Goal: Task Accomplishment & Management: Use online tool/utility

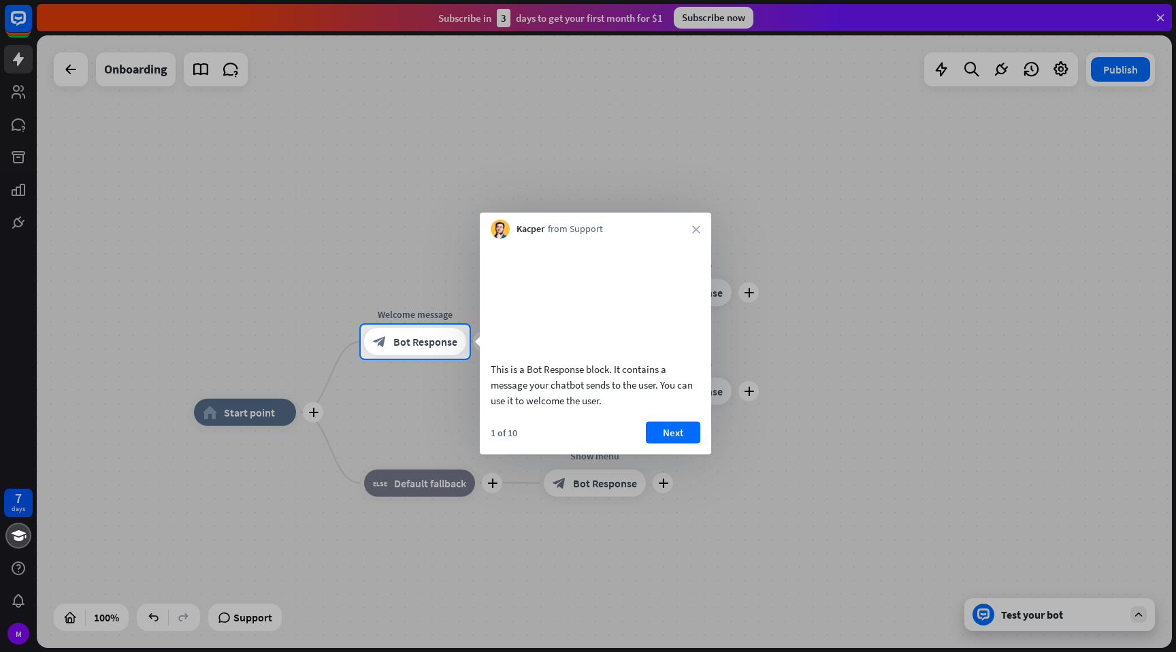
click at [670, 454] on div "1 of 10 Next" at bounding box center [595, 437] width 231 height 33
click at [672, 443] on button "Next" at bounding box center [673, 432] width 54 height 22
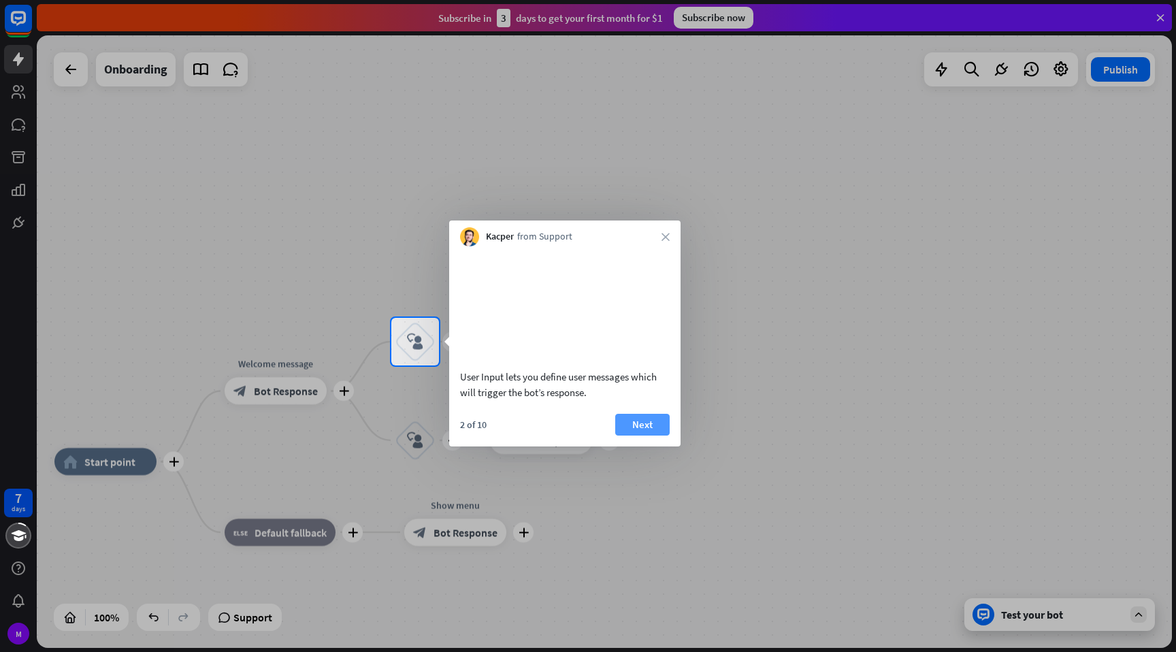
click at [638, 435] on button "Next" at bounding box center [642, 425] width 54 height 22
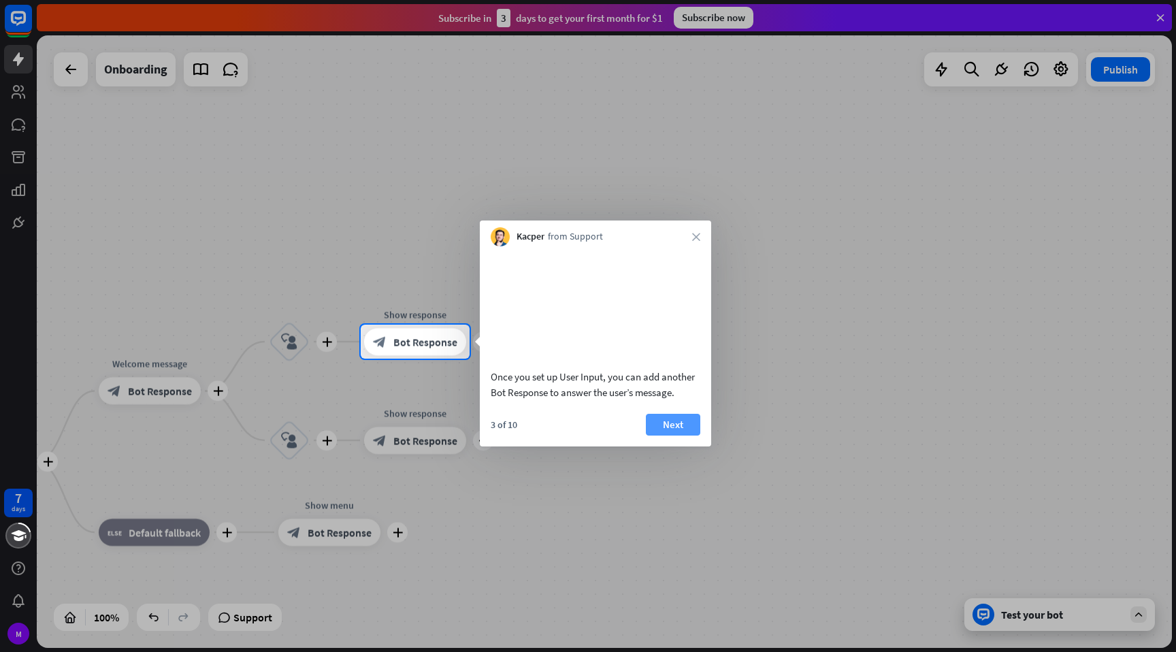
click at [677, 435] on button "Next" at bounding box center [673, 425] width 54 height 22
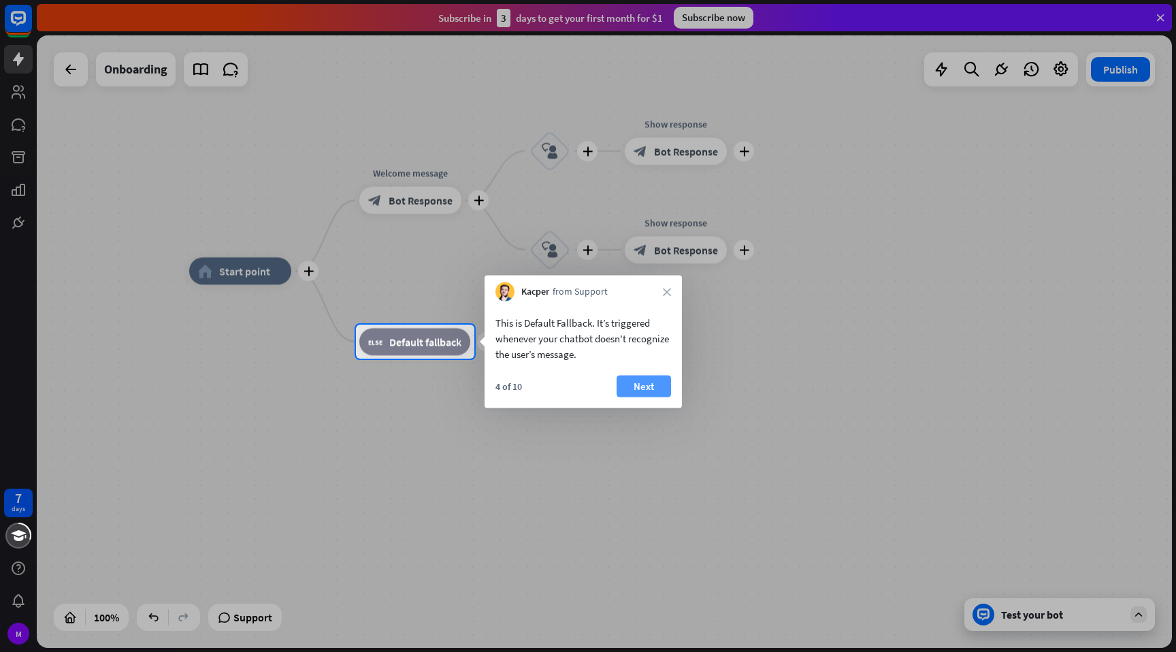
click at [642, 382] on button "Next" at bounding box center [643, 387] width 54 height 22
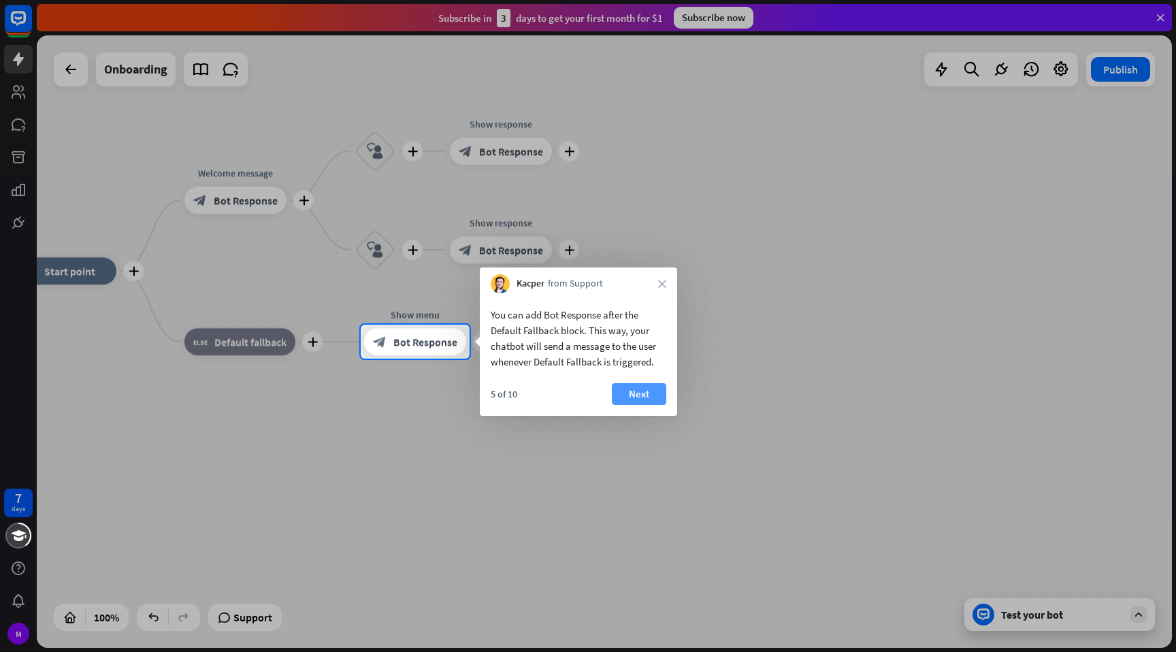
click at [636, 392] on button "Next" at bounding box center [639, 394] width 54 height 22
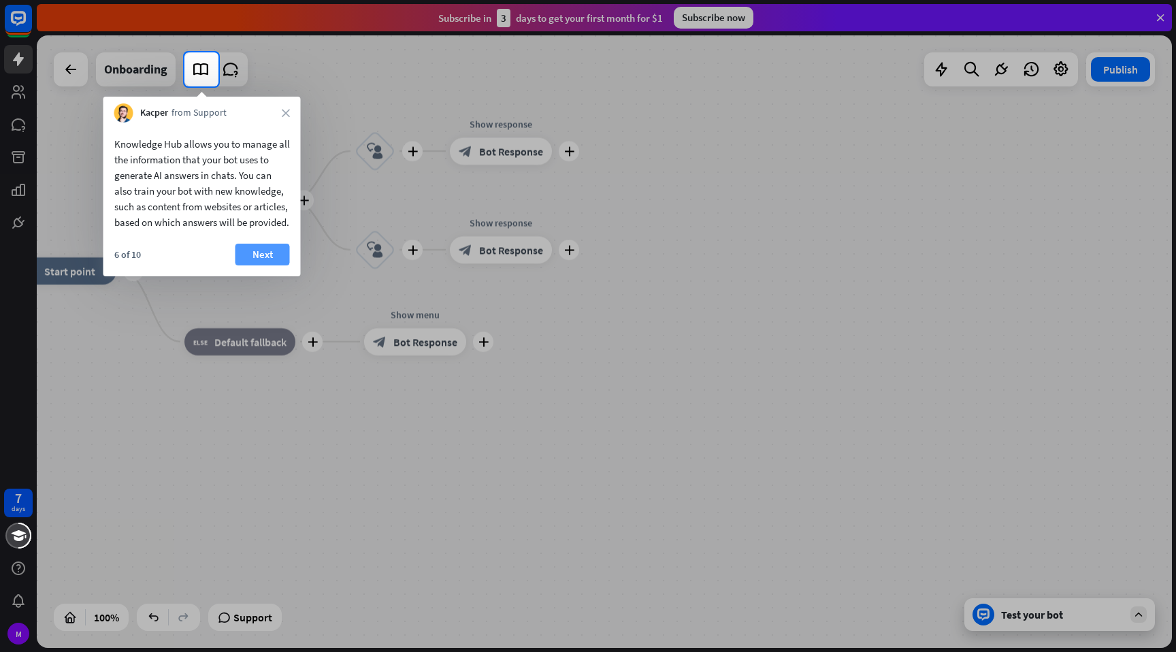
click at [251, 265] on button "Next" at bounding box center [262, 255] width 54 height 22
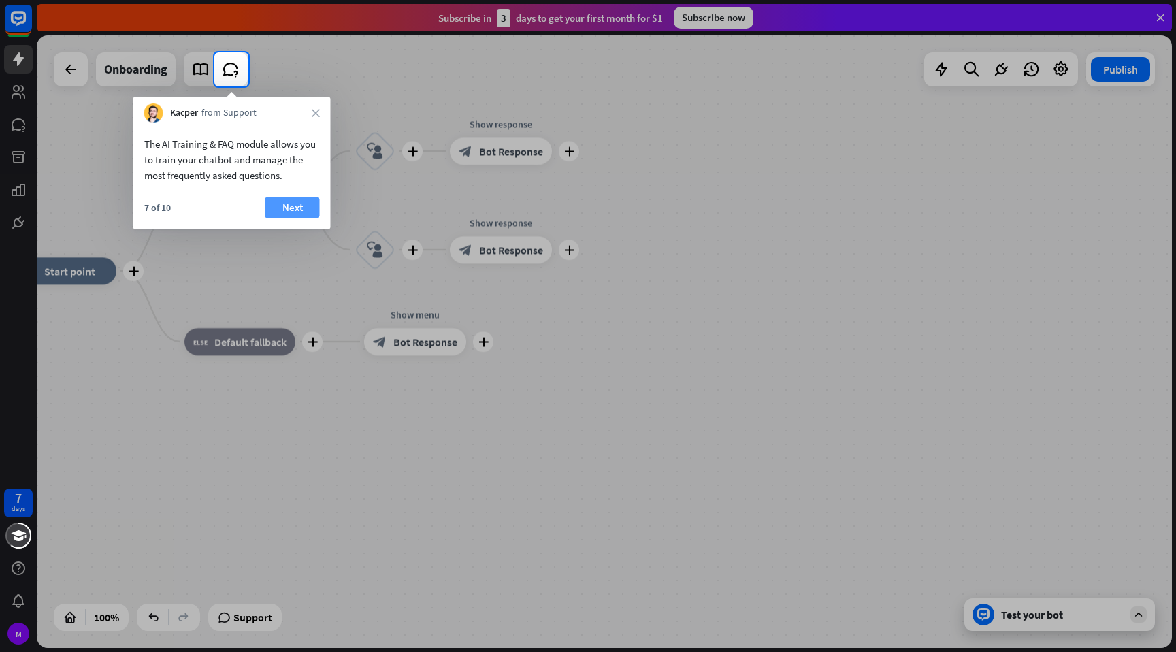
click at [296, 213] on button "Next" at bounding box center [292, 208] width 54 height 22
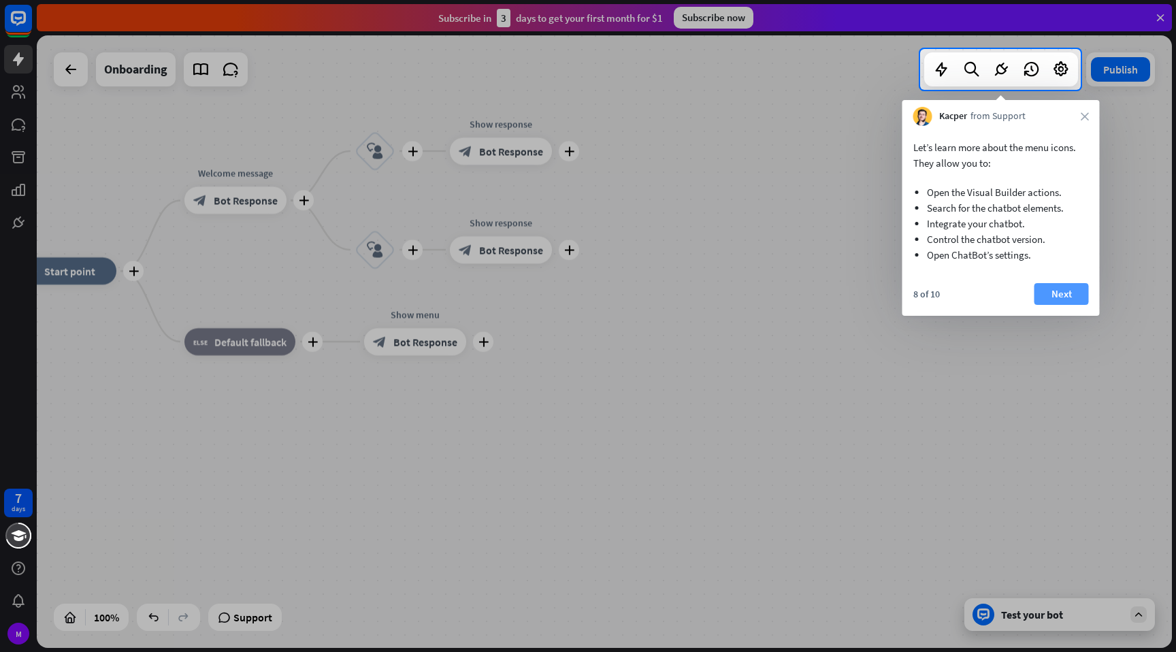
click at [1059, 285] on button "Next" at bounding box center [1061, 294] width 54 height 22
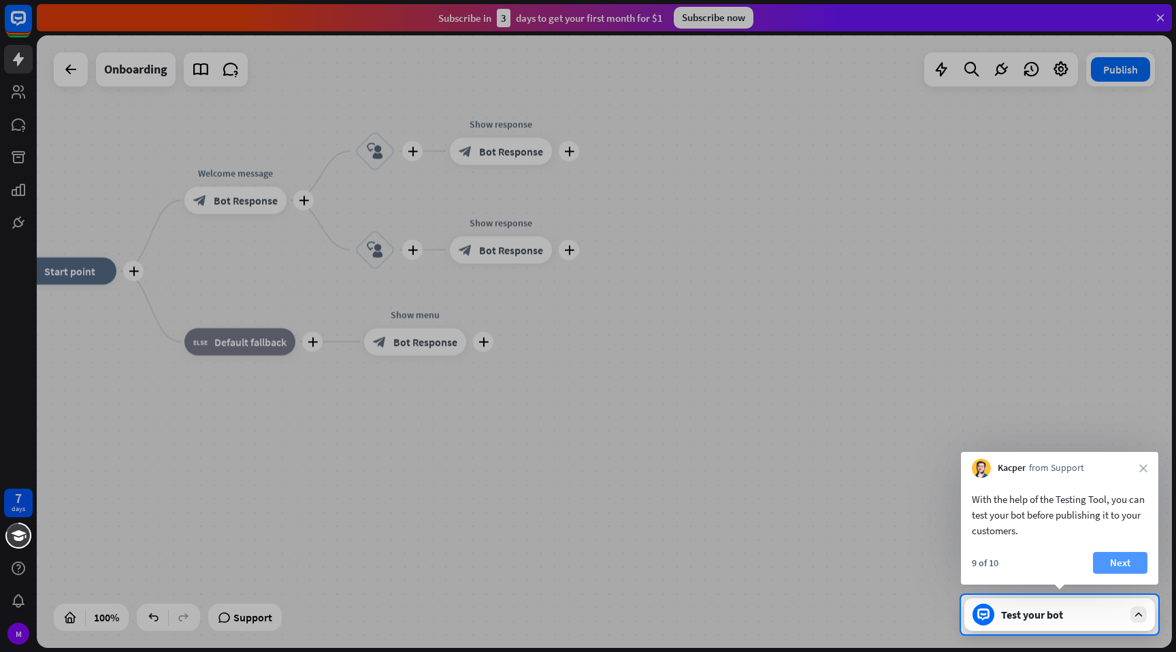
click at [1106, 565] on button "Next" at bounding box center [1120, 563] width 54 height 22
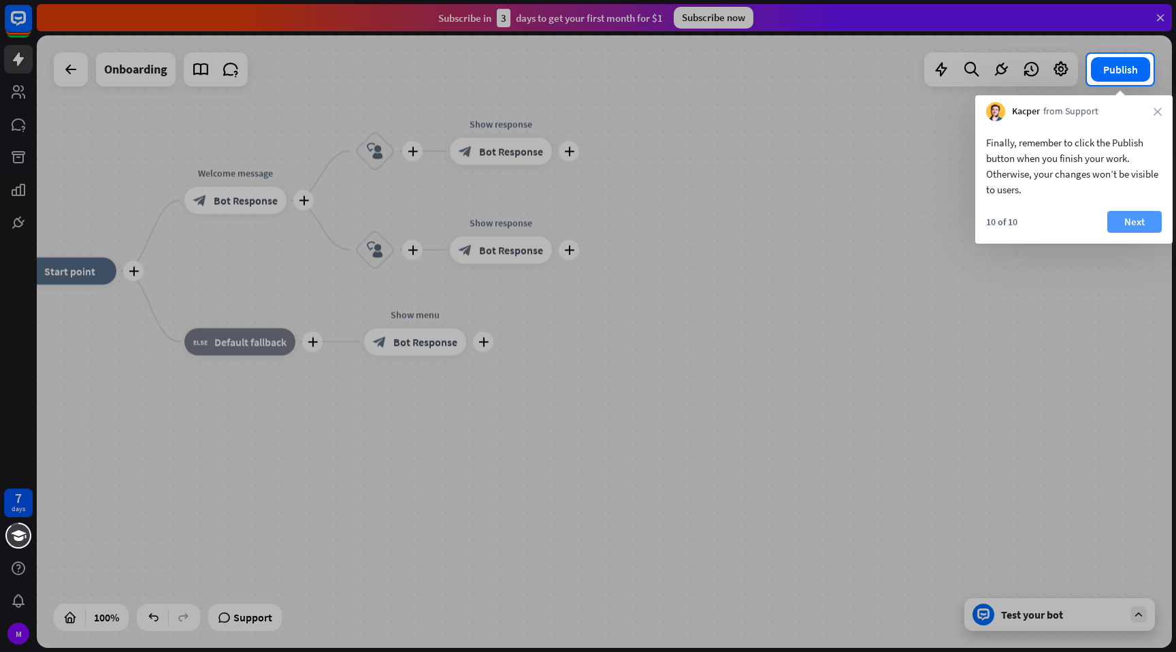
click at [1130, 214] on button "Next" at bounding box center [1134, 222] width 54 height 22
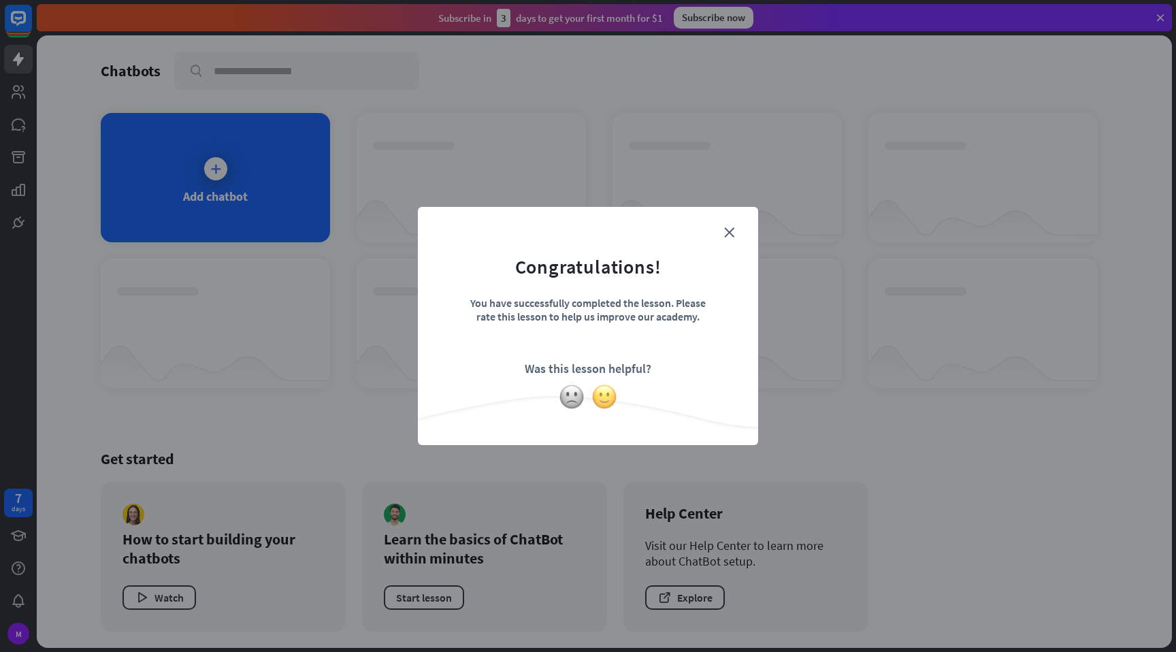
click at [608, 399] on img at bounding box center [604, 397] width 26 height 26
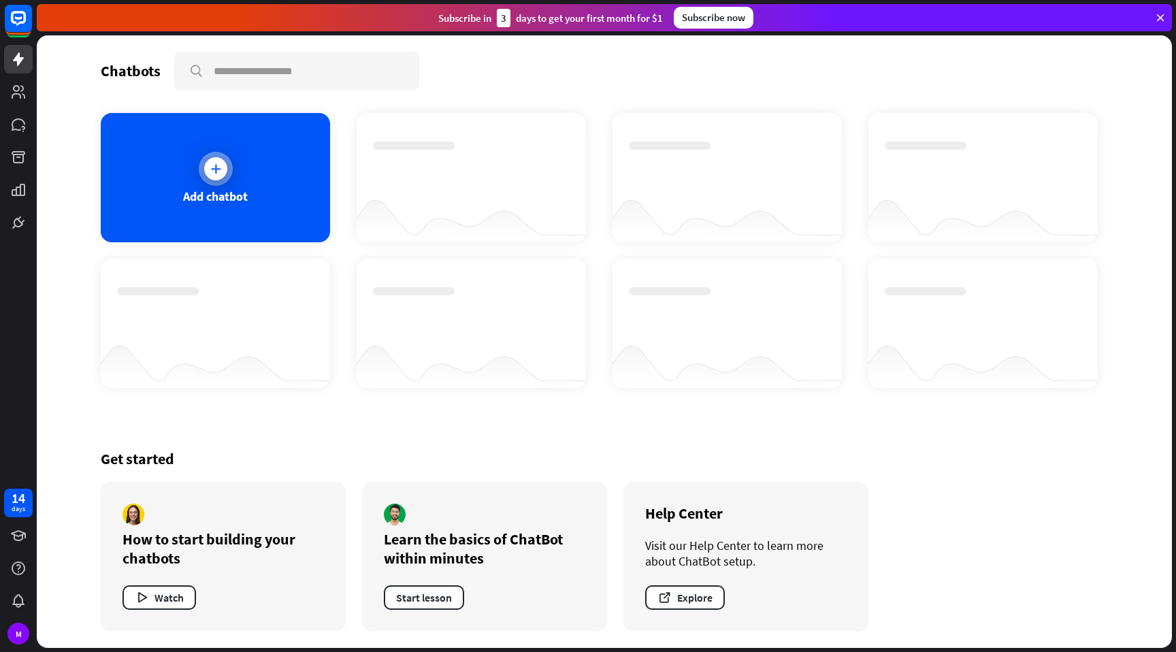
click at [210, 166] on icon at bounding box center [216, 169] width 14 height 14
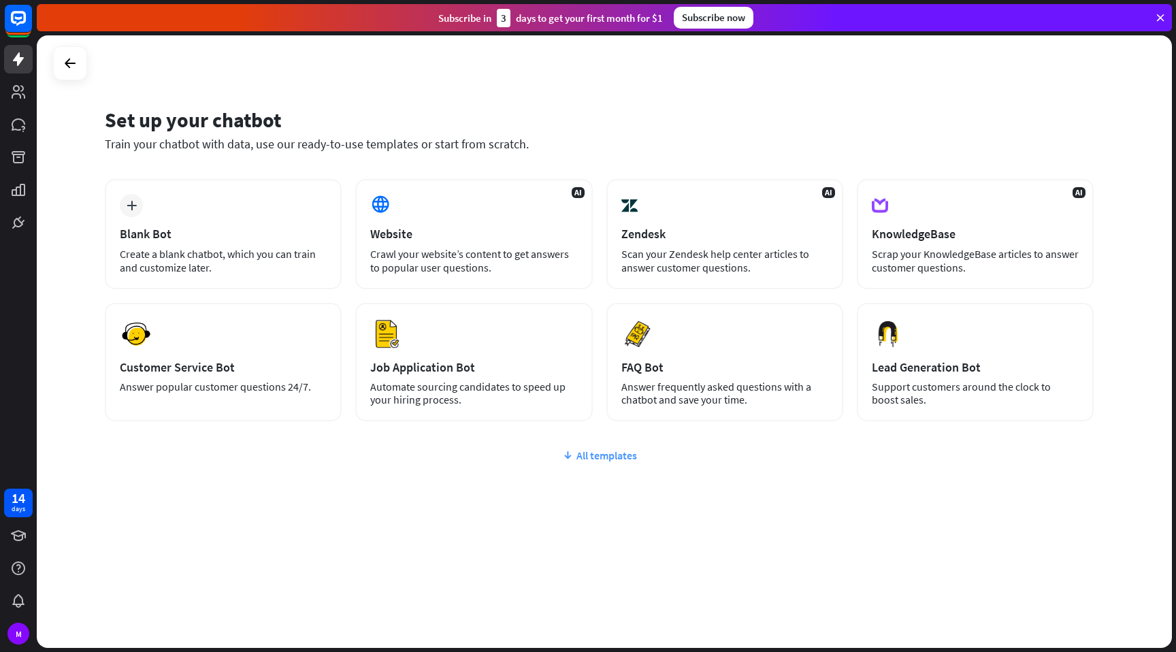
click at [610, 448] on div "All templates" at bounding box center [599, 455] width 989 height 14
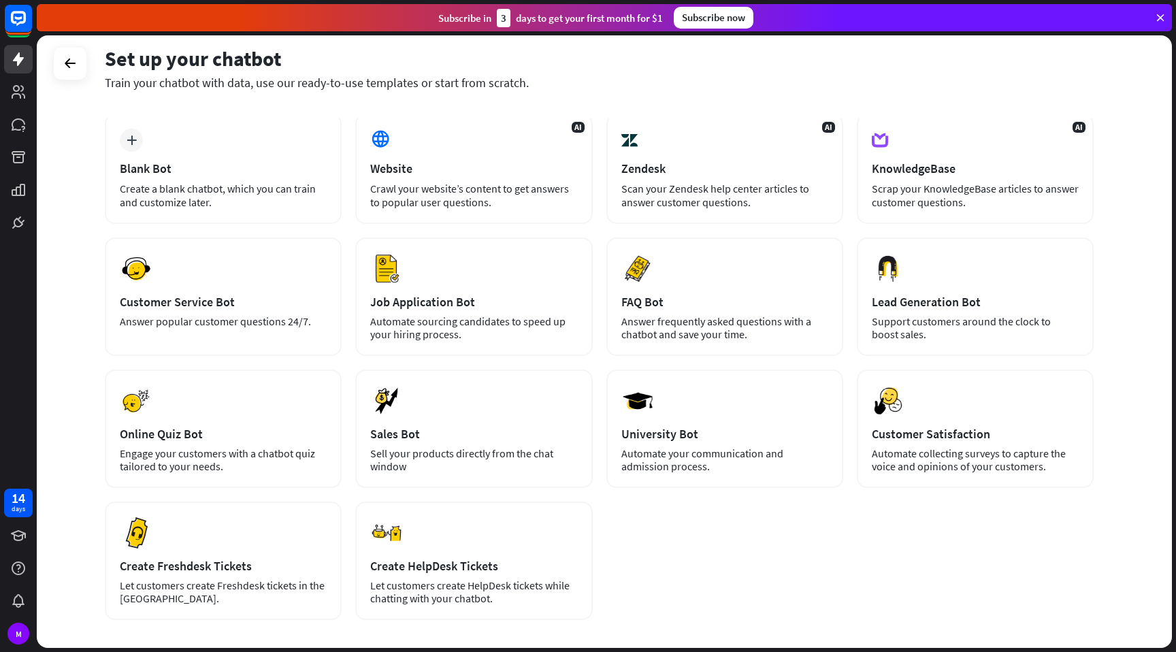
scroll to position [58, 0]
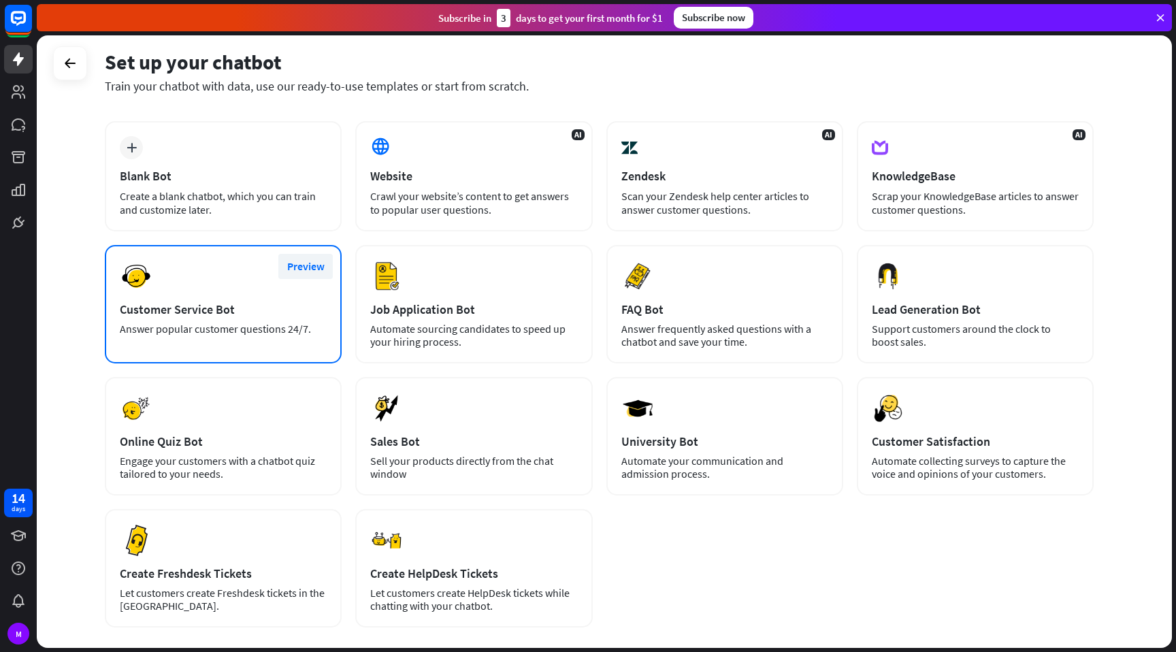
click at [295, 263] on button "Preview" at bounding box center [305, 266] width 54 height 25
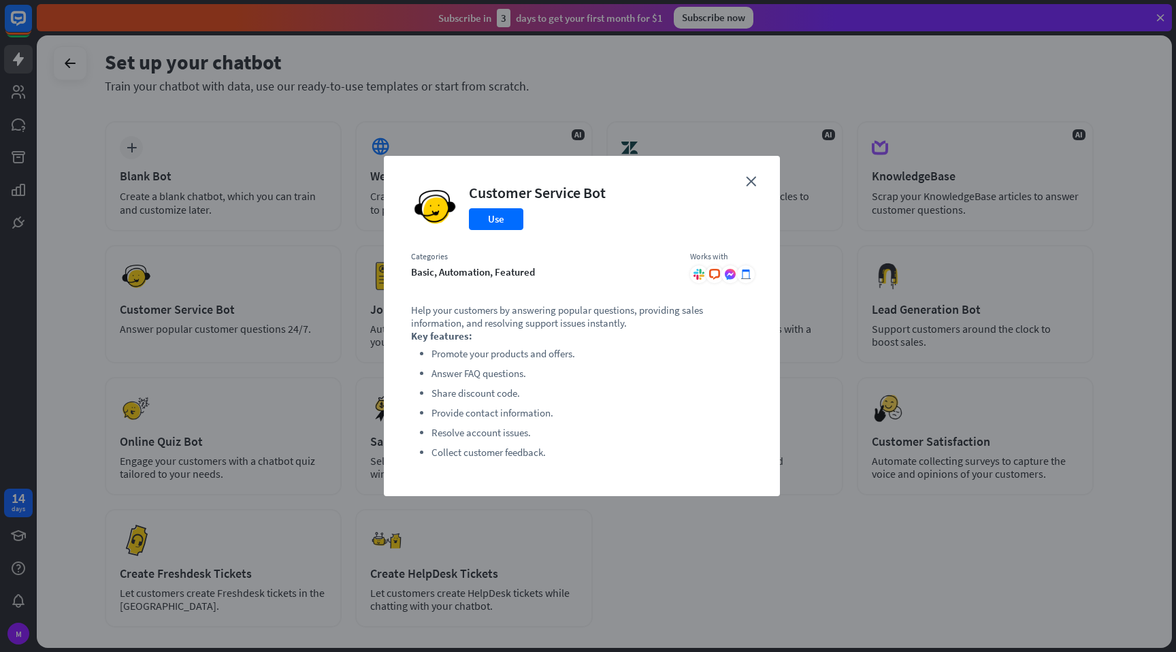
click at [746, 173] on div "close Customer Service Bot Use Categories basic, automation, featured Works wit…" at bounding box center [582, 326] width 396 height 340
click at [749, 178] on icon "close" at bounding box center [751, 181] width 10 height 10
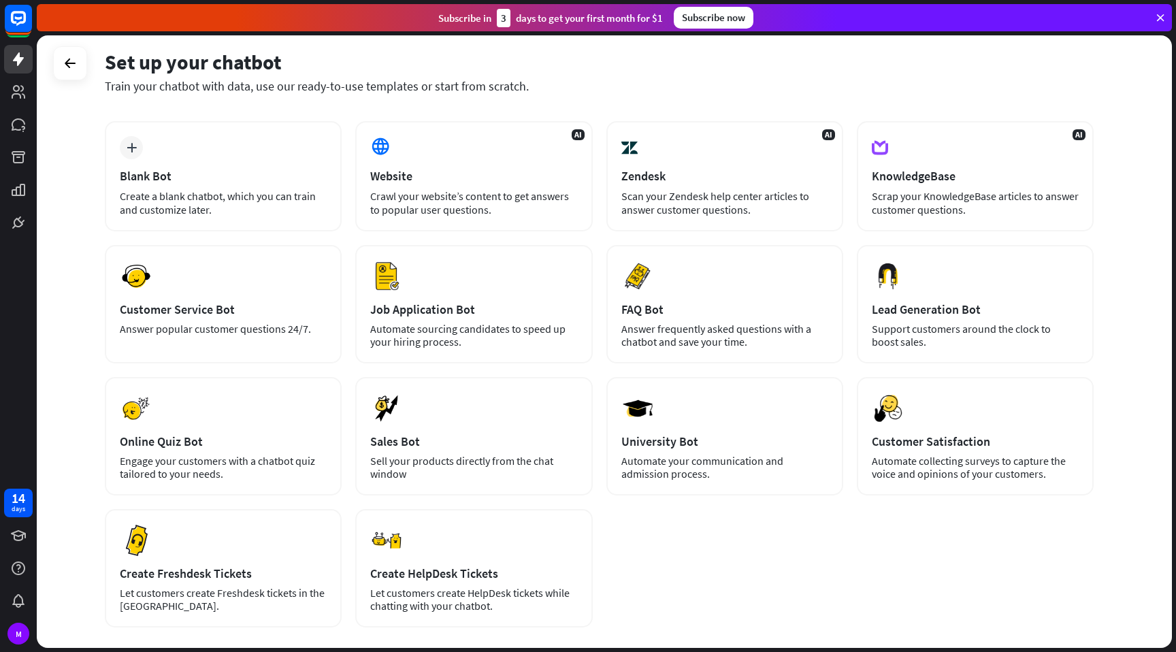
click at [840, 538] on div "plus Blank Bot Create a blank chatbot, which you can train and customize later.…" at bounding box center [599, 374] width 989 height 506
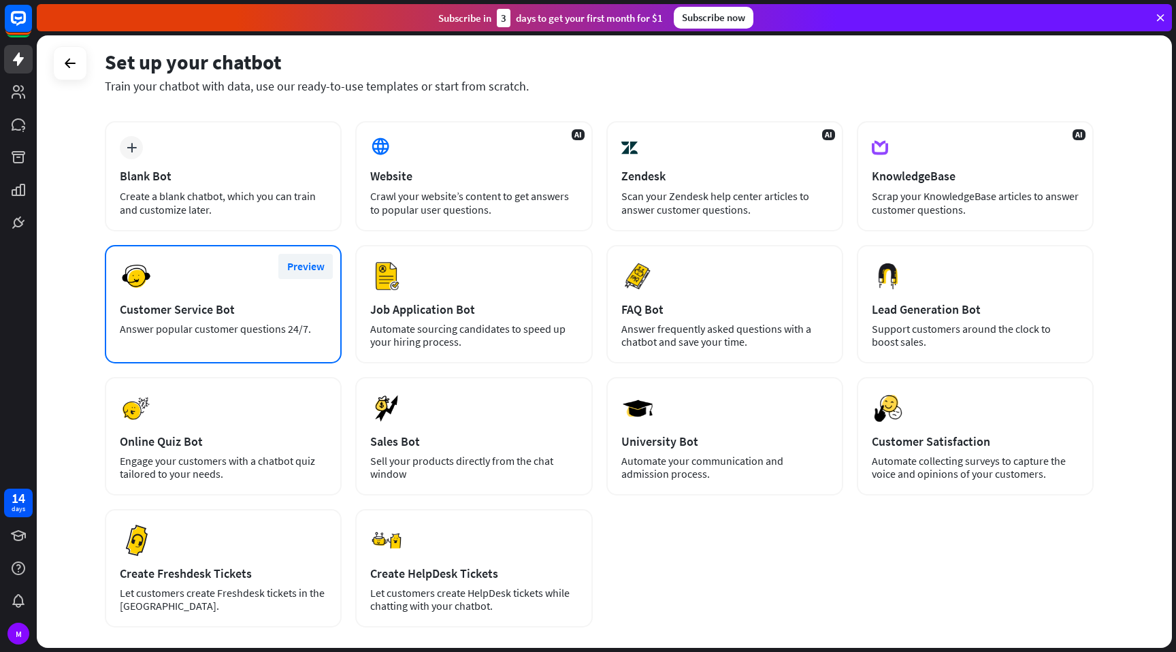
click at [303, 267] on button "Preview" at bounding box center [305, 266] width 54 height 25
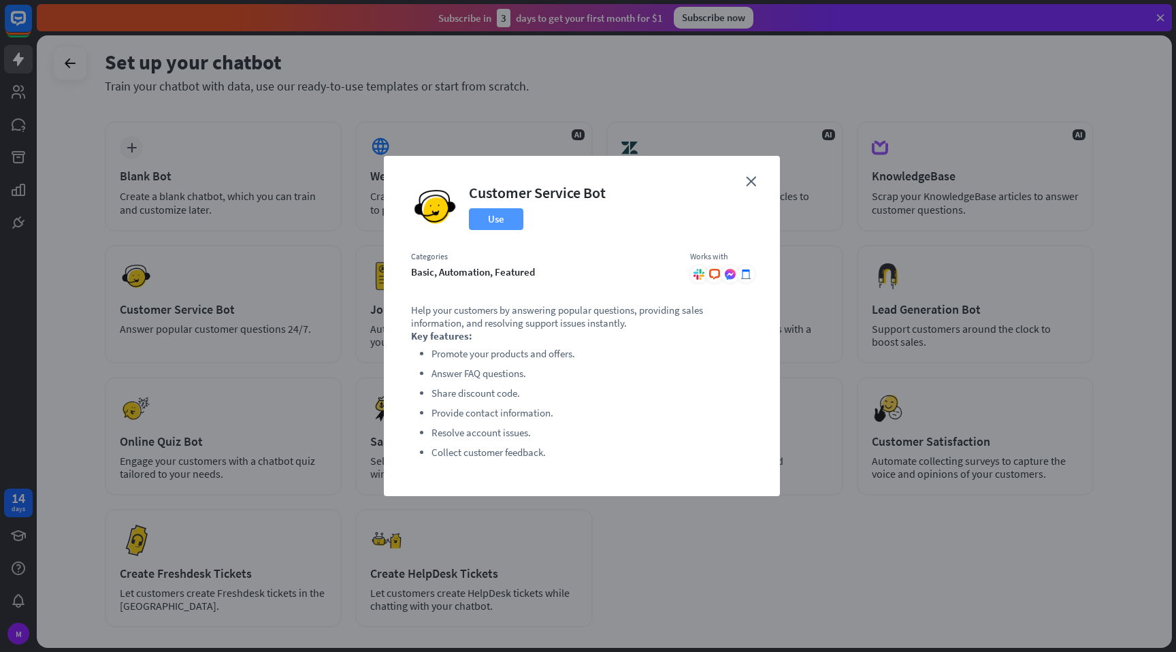
click at [480, 218] on button "Use" at bounding box center [496, 219] width 54 height 22
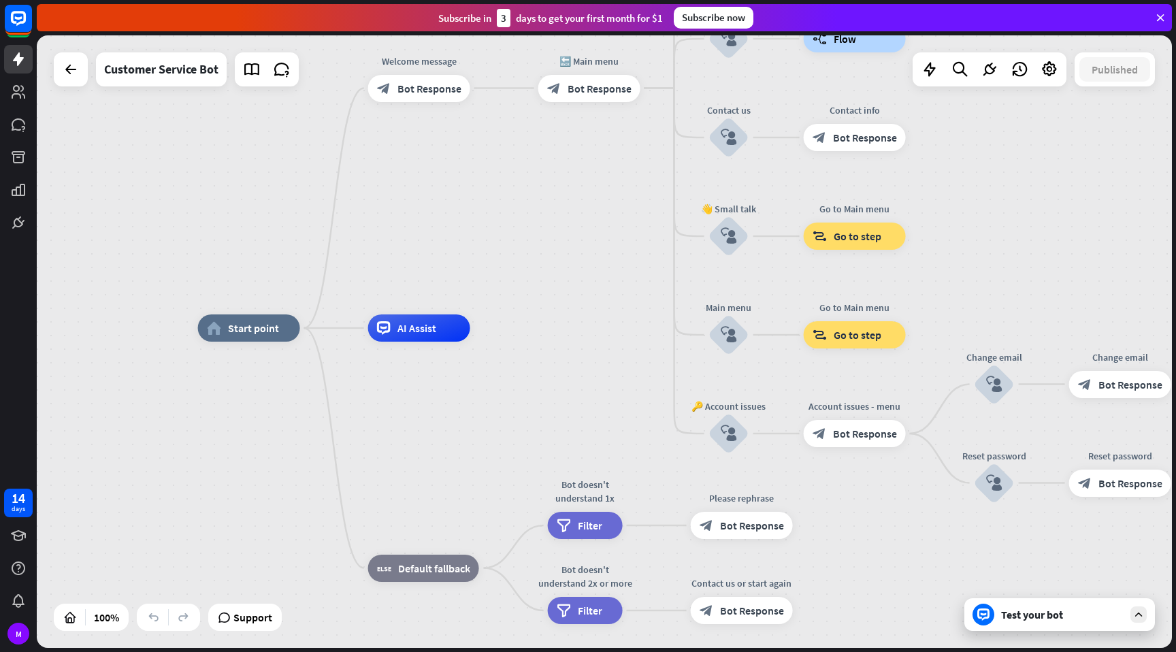
drag, startPoint x: 640, startPoint y: 393, endPoint x: 574, endPoint y: 380, distance: 67.4
click at [574, 380] on div "home_2 Start point Welcome message block_bot_response Bot Response 🔙 Main menu …" at bounding box center [765, 634] width 1135 height 612
click at [77, 71] on icon at bounding box center [71, 69] width 16 height 16
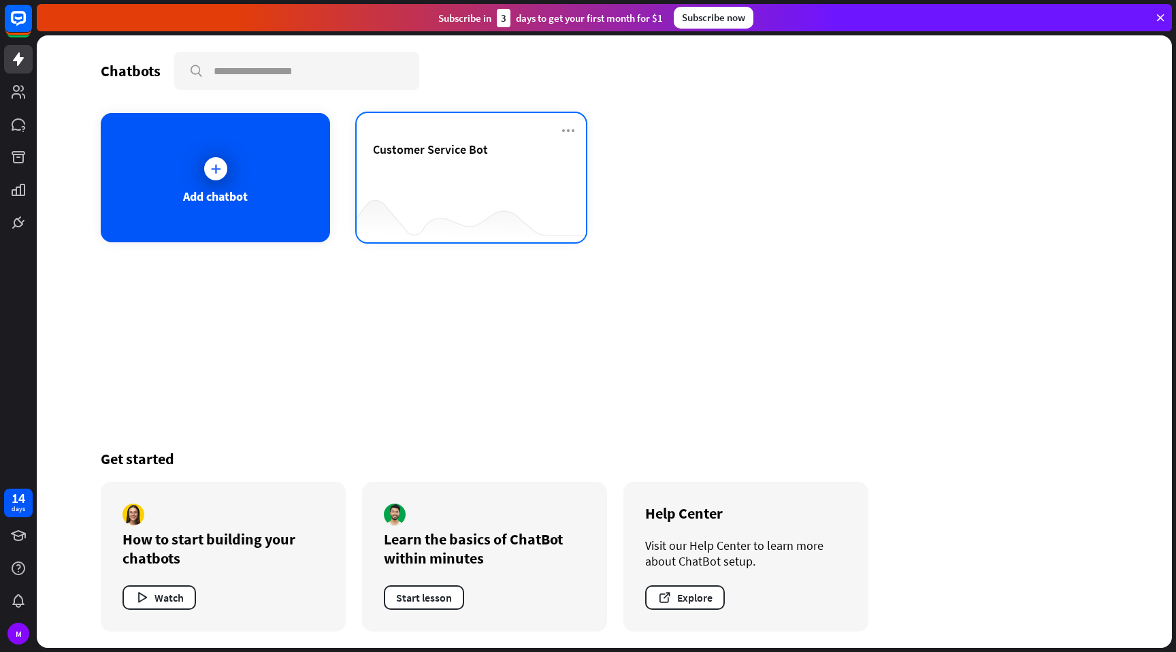
click at [405, 161] on div "Customer Service Bot" at bounding box center [471, 166] width 197 height 48
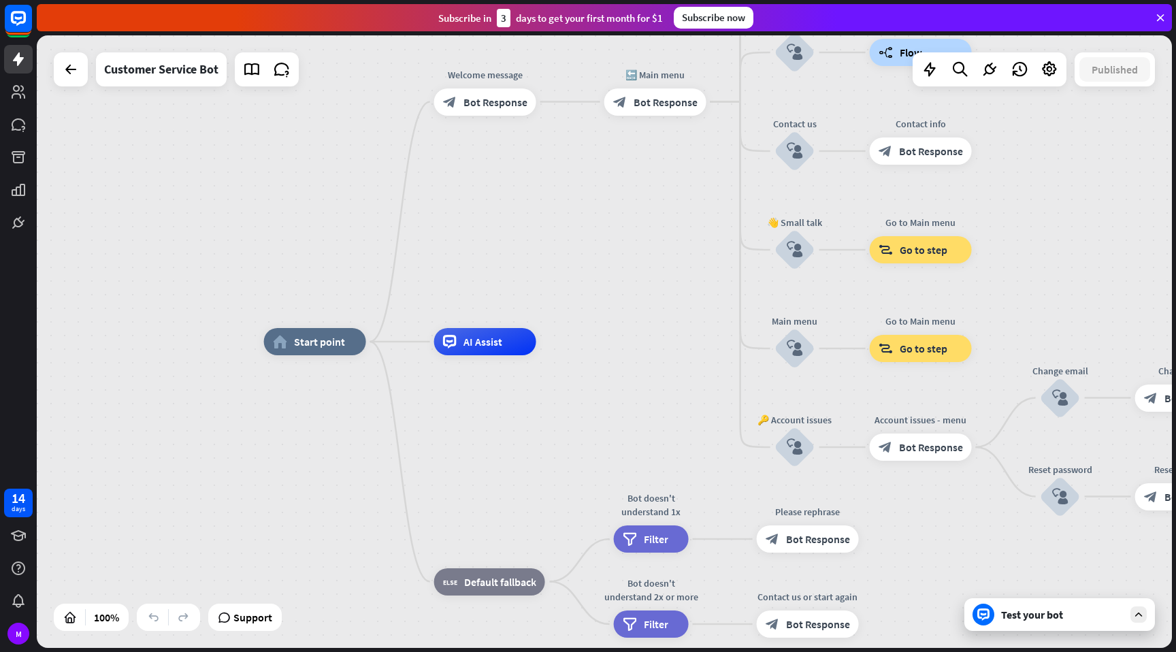
click at [1062, 610] on div "Test your bot" at bounding box center [1062, 615] width 122 height 14
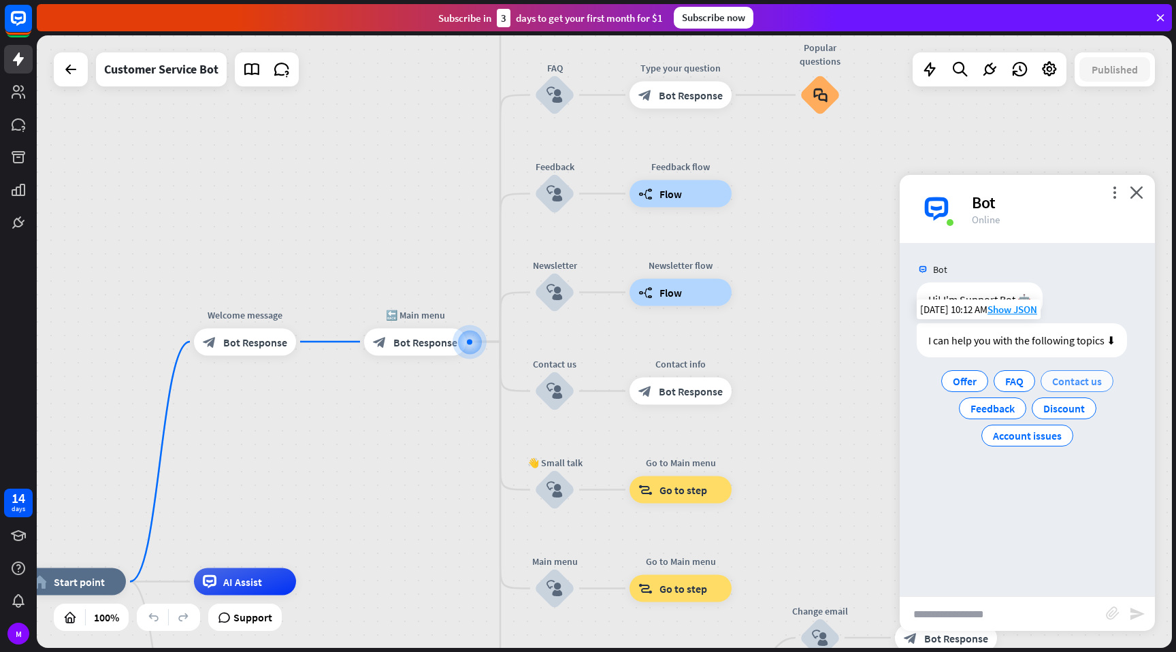
click at [1063, 380] on span "Contact us" at bounding box center [1077, 381] width 50 height 14
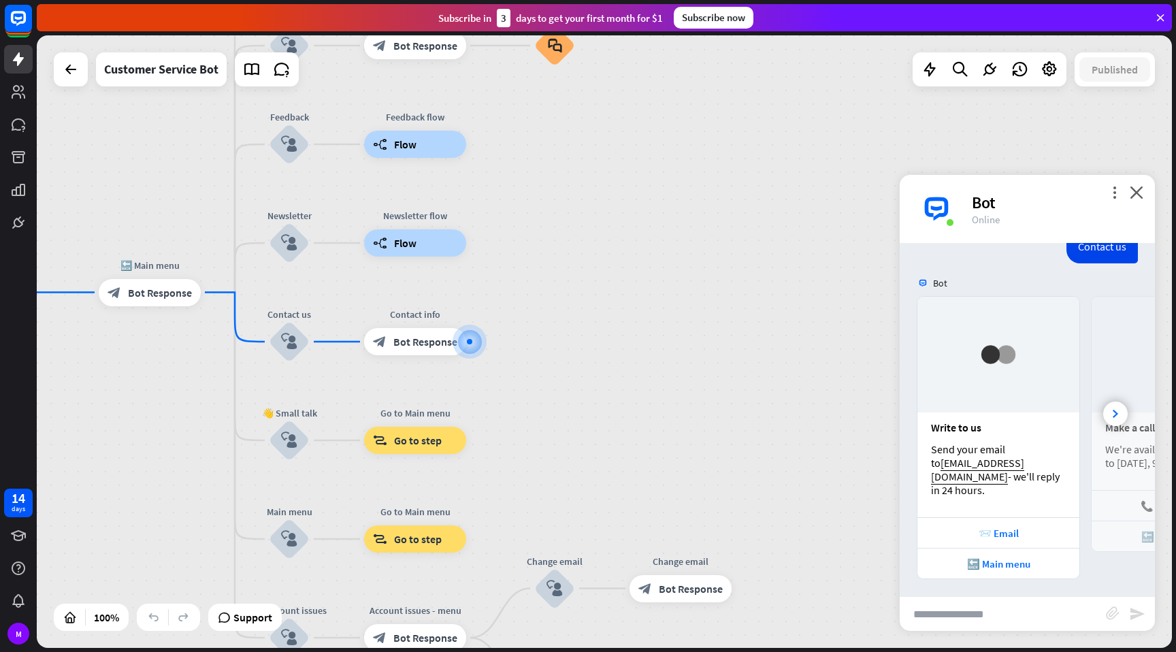
scroll to position [164, 0]
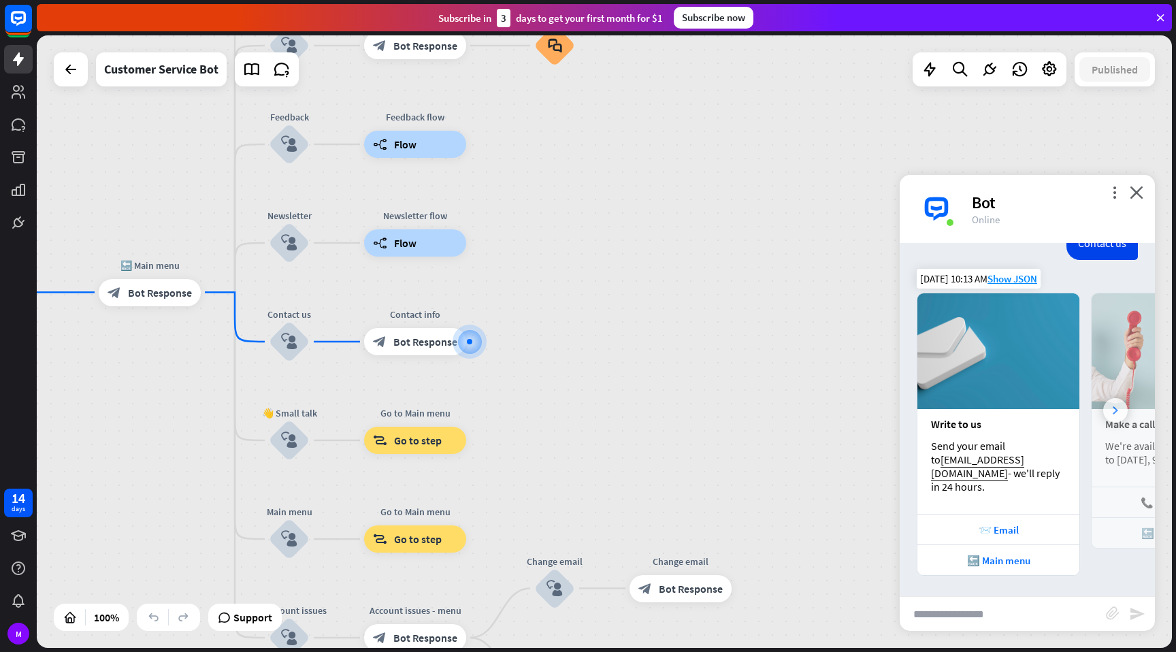
click at [1103, 423] on div at bounding box center [1115, 410] width 24 height 24
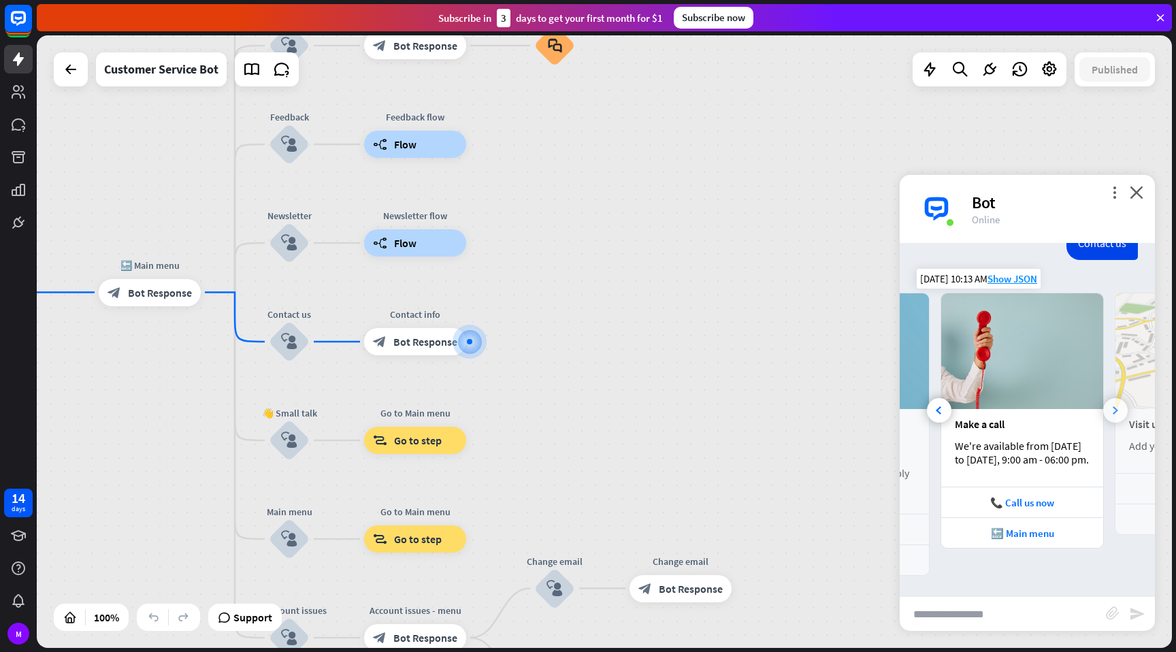
click at [1103, 423] on div at bounding box center [1115, 410] width 24 height 24
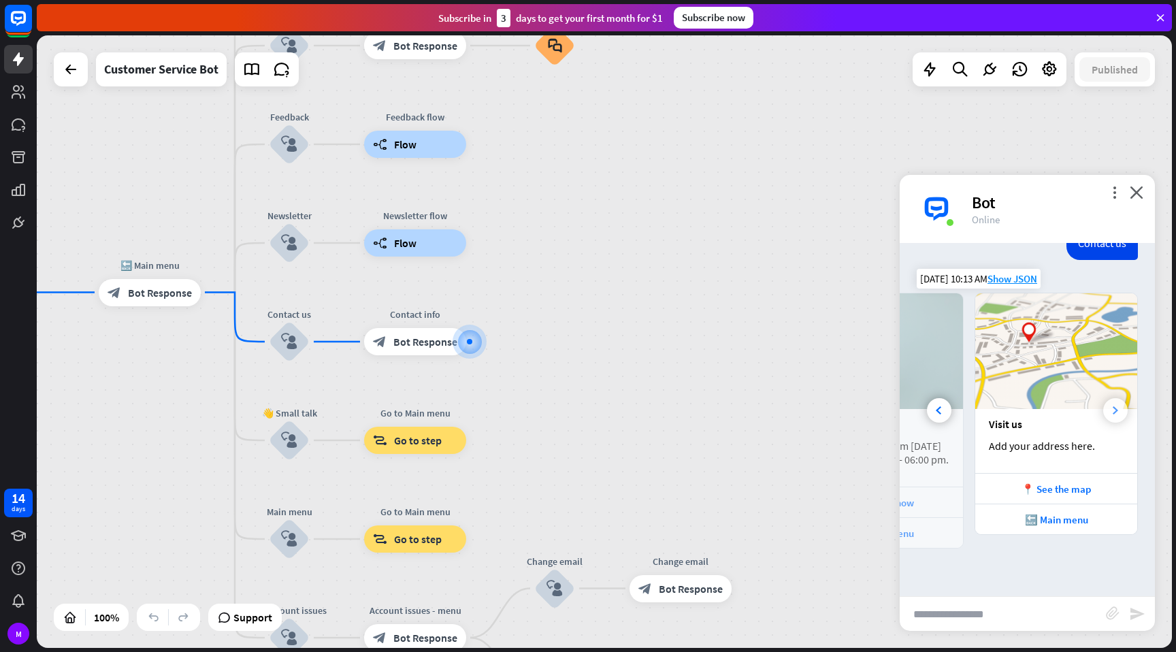
scroll to position [0, 301]
click at [938, 414] on icon at bounding box center [938, 410] width 5 height 8
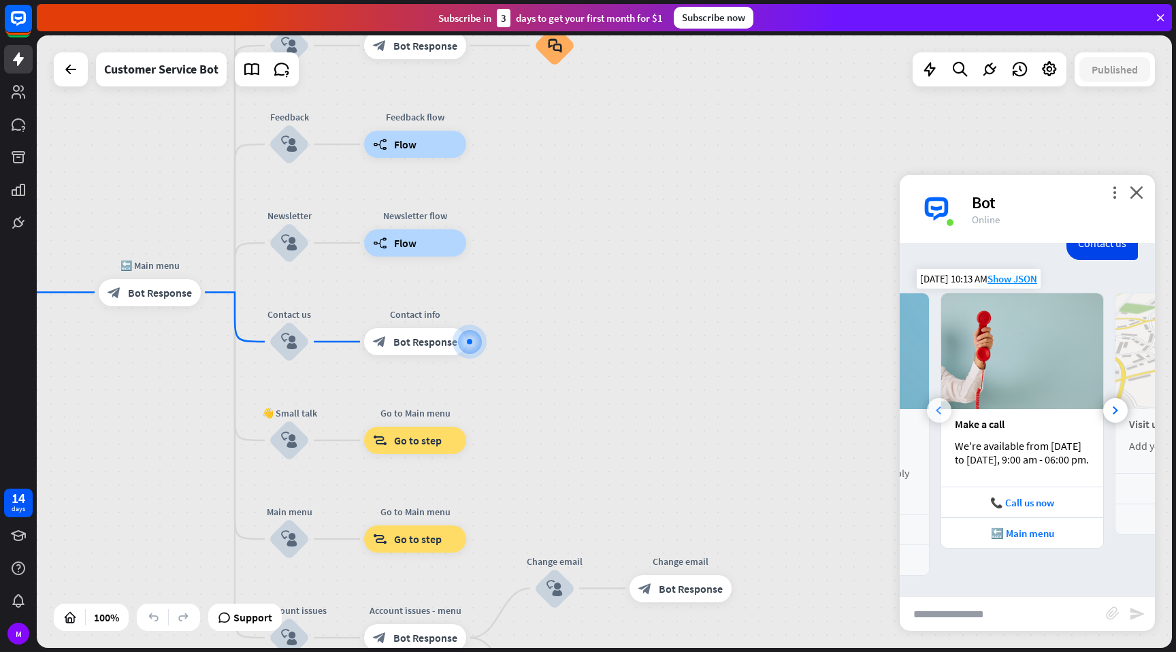
click at [938, 414] on icon at bounding box center [938, 410] width 5 height 8
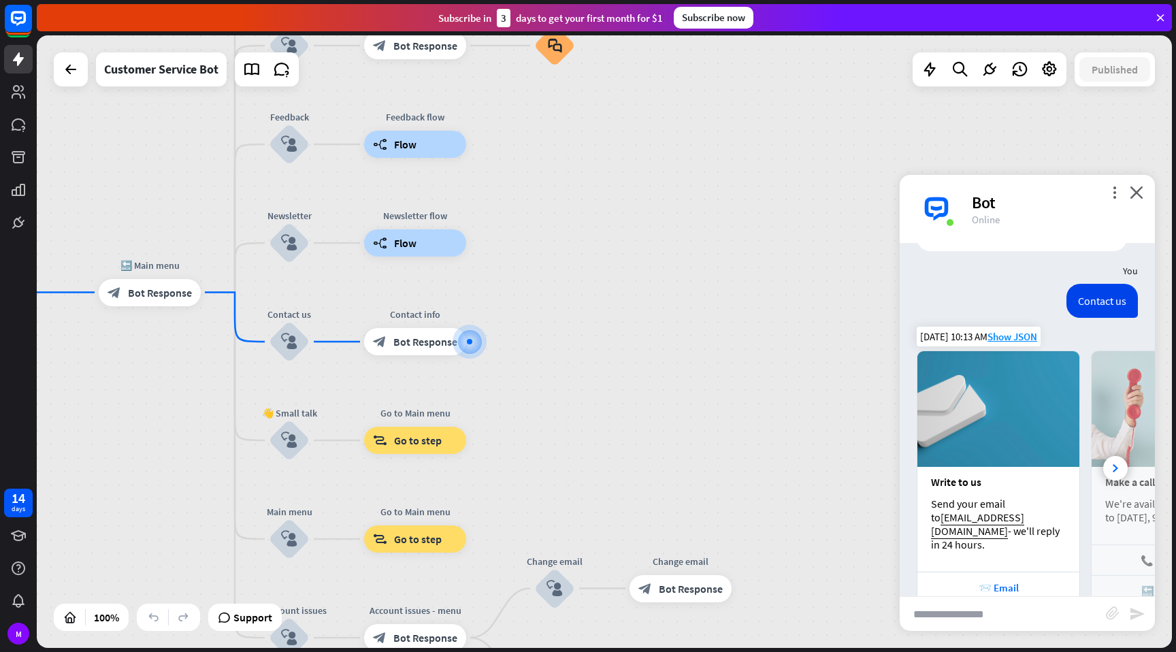
scroll to position [164, 0]
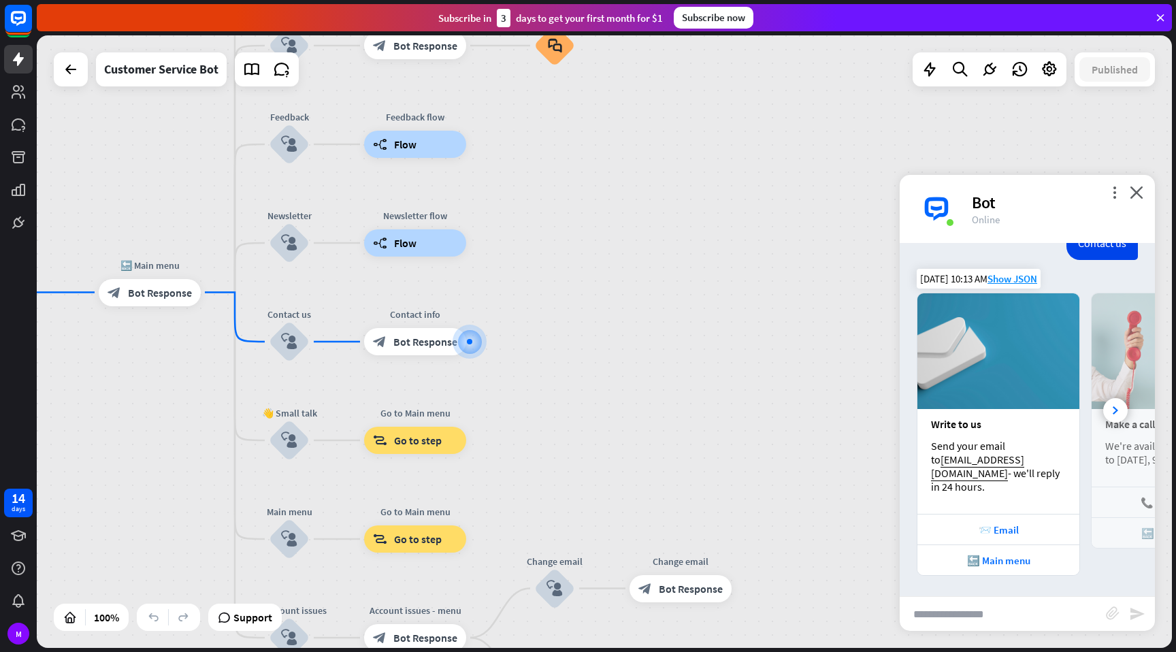
click at [1108, 199] on div "Bot" at bounding box center [1055, 202] width 167 height 21
click at [1111, 193] on icon "more_vert" at bounding box center [1114, 192] width 13 height 13
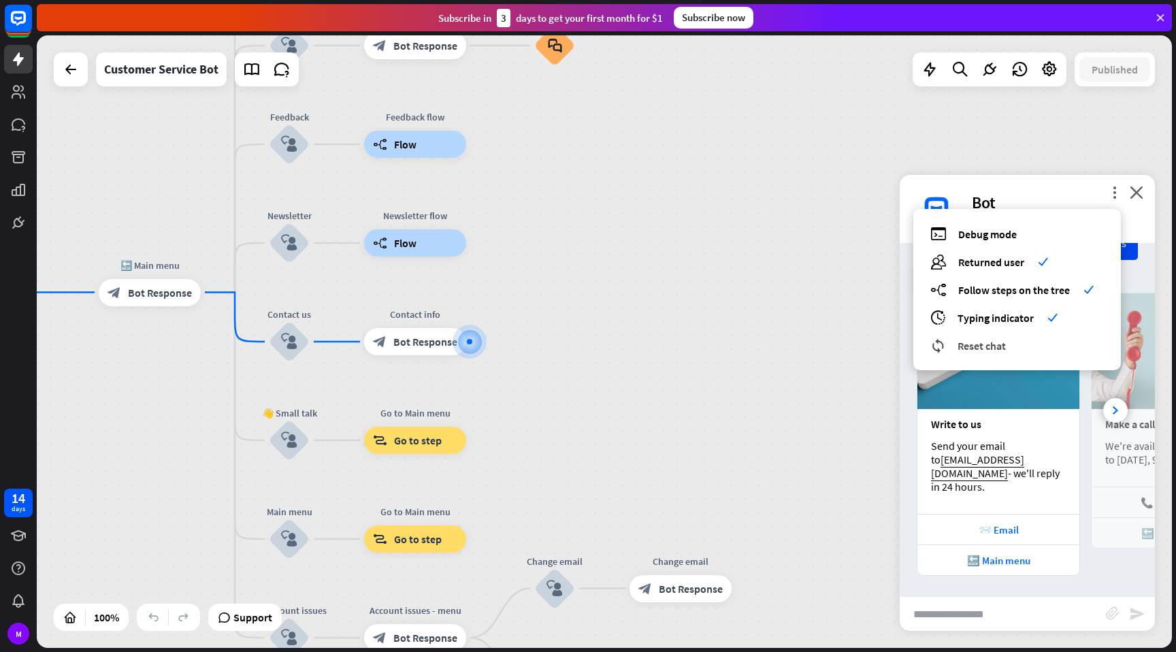
click at [997, 348] on span "Reset chat" at bounding box center [981, 346] width 48 height 14
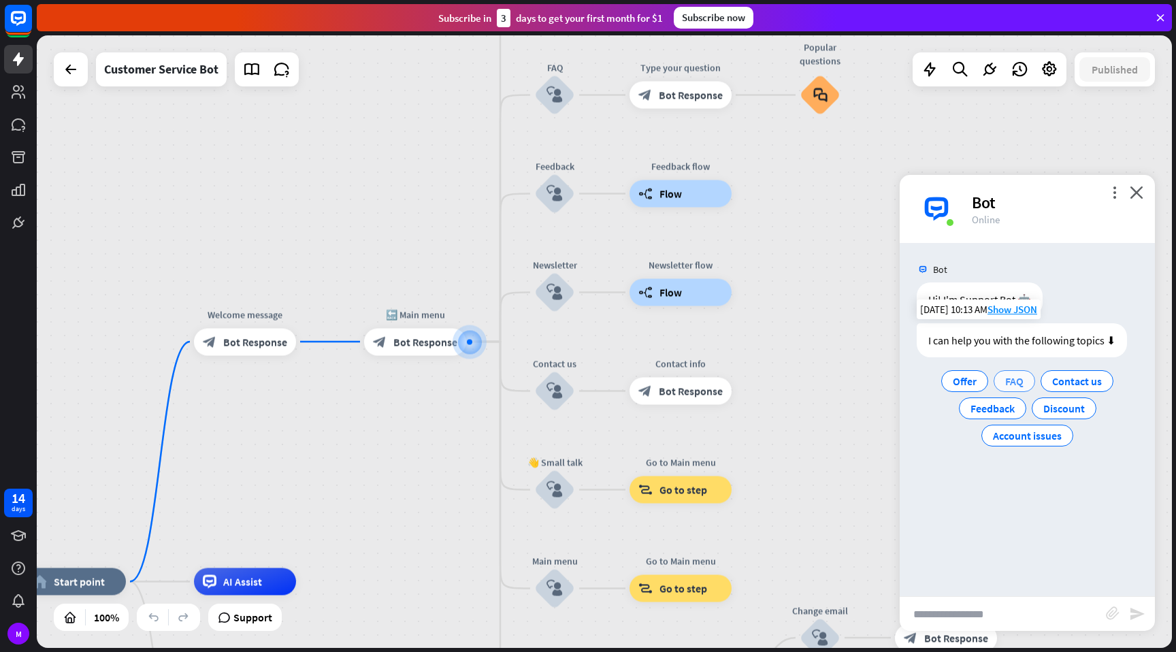
click at [1013, 379] on span "FAQ" at bounding box center [1014, 381] width 18 height 14
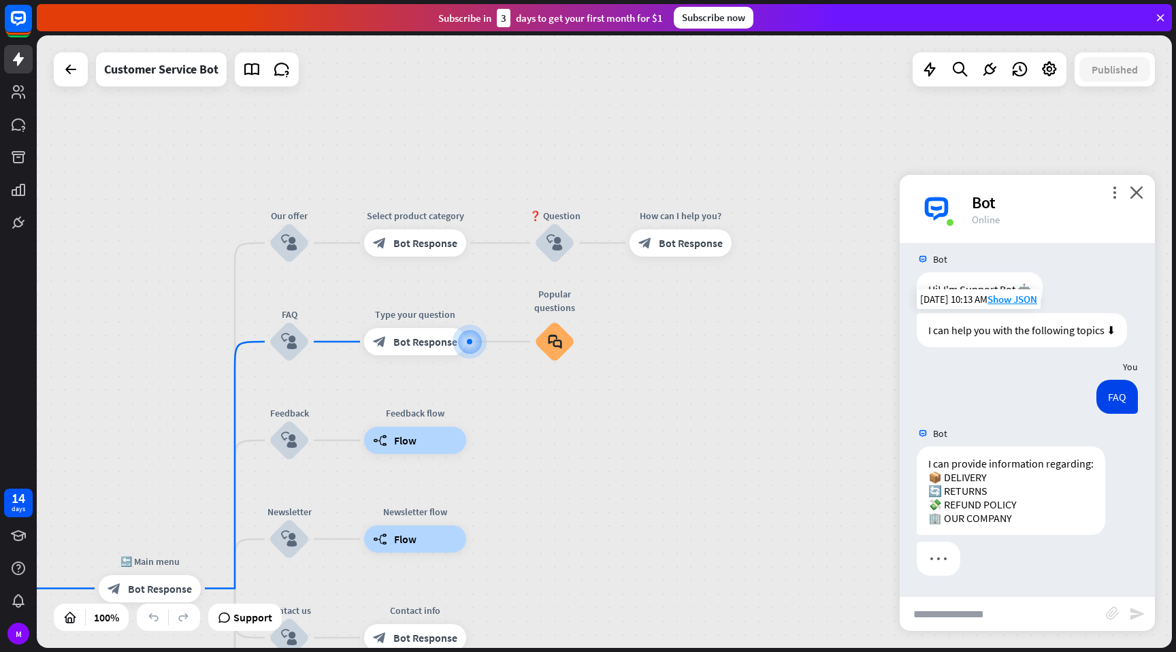
scroll to position [24, 0]
click at [1024, 608] on input "text" at bounding box center [1003, 614] width 206 height 34
type input "********"
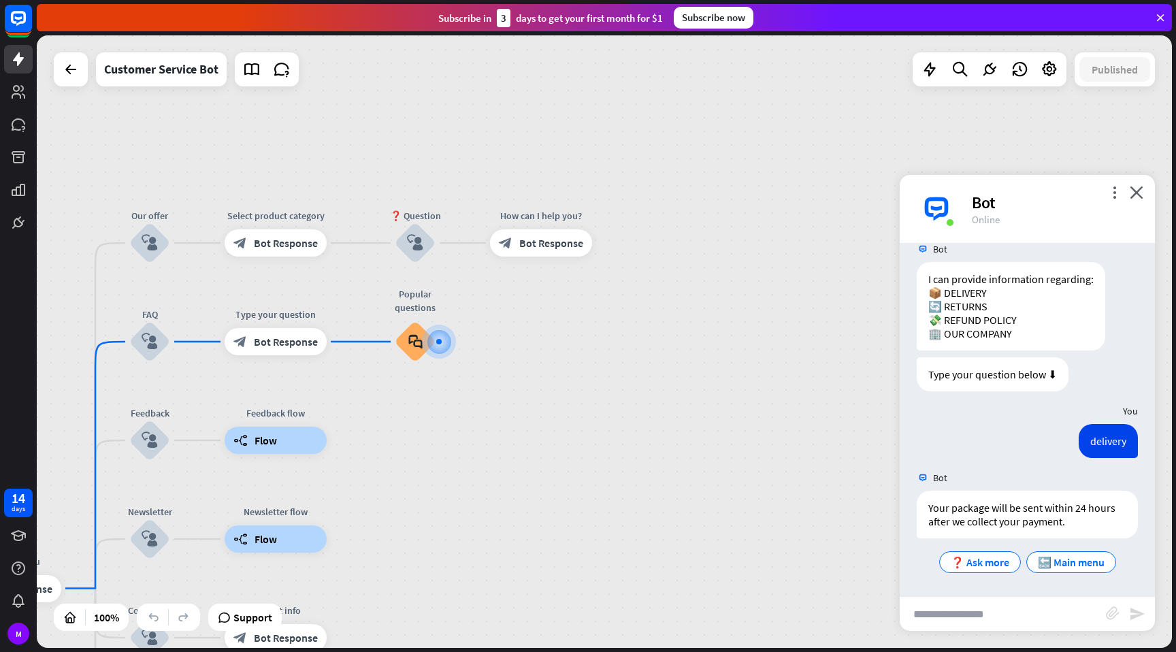
scroll to position [208, 0]
click at [993, 562] on span "❓ Ask more" at bounding box center [980, 562] width 59 height 14
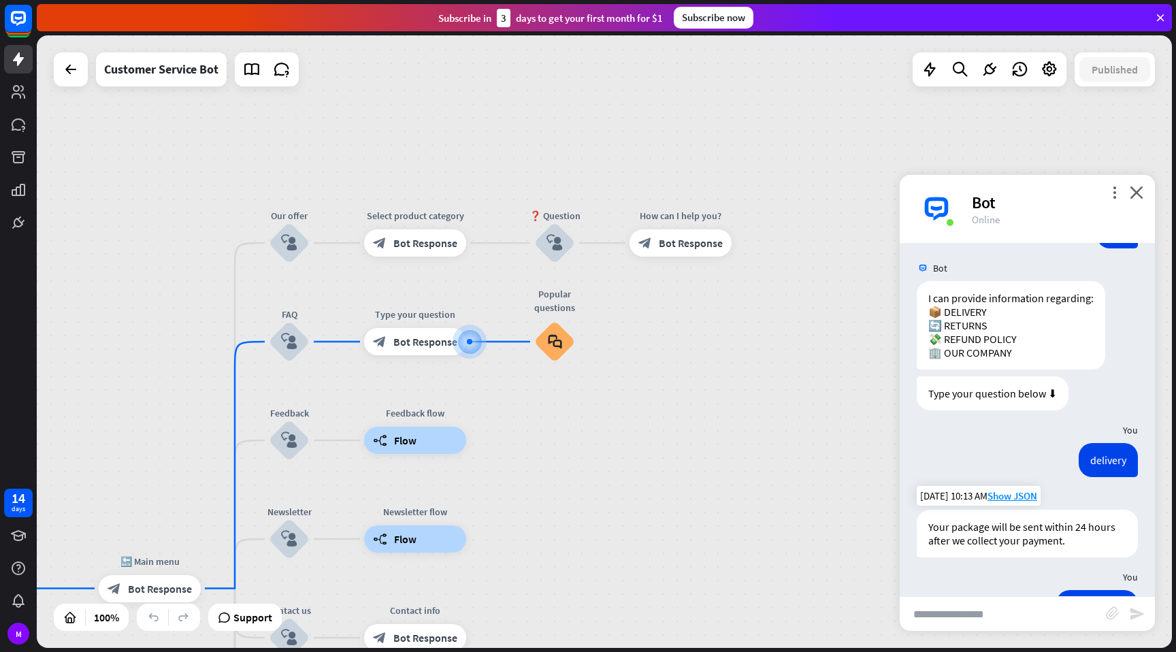
scroll to position [0, 0]
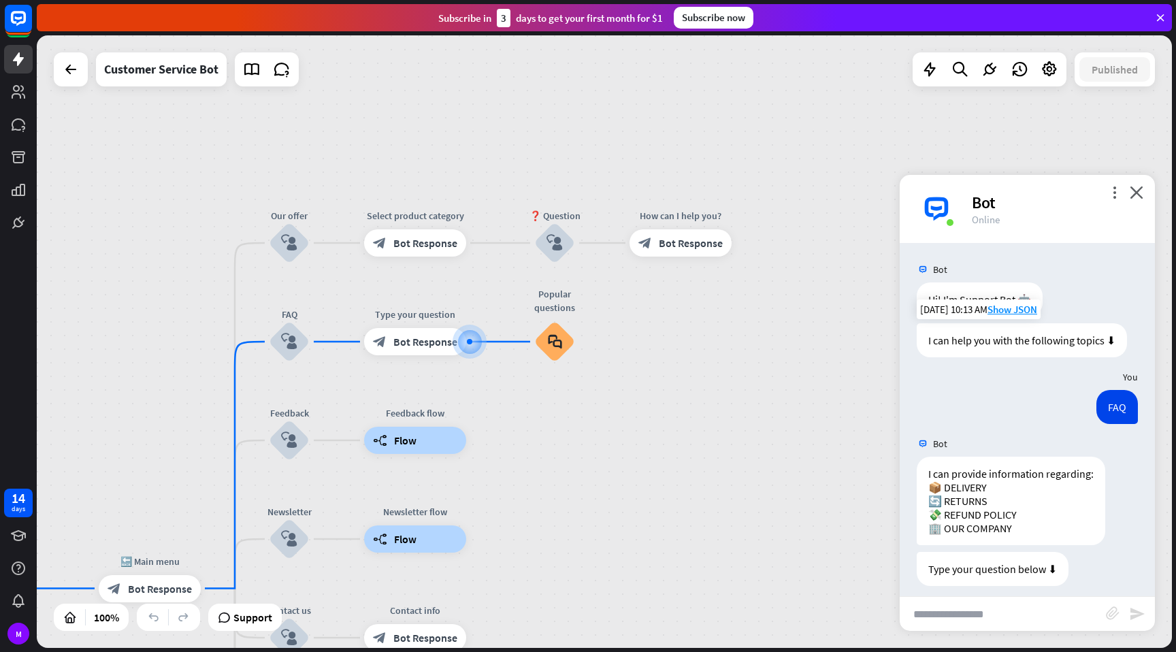
click at [1144, 191] on div "more_vert close Bot Online" at bounding box center [1027, 209] width 255 height 68
click at [1130, 186] on icon "close" at bounding box center [1137, 192] width 14 height 13
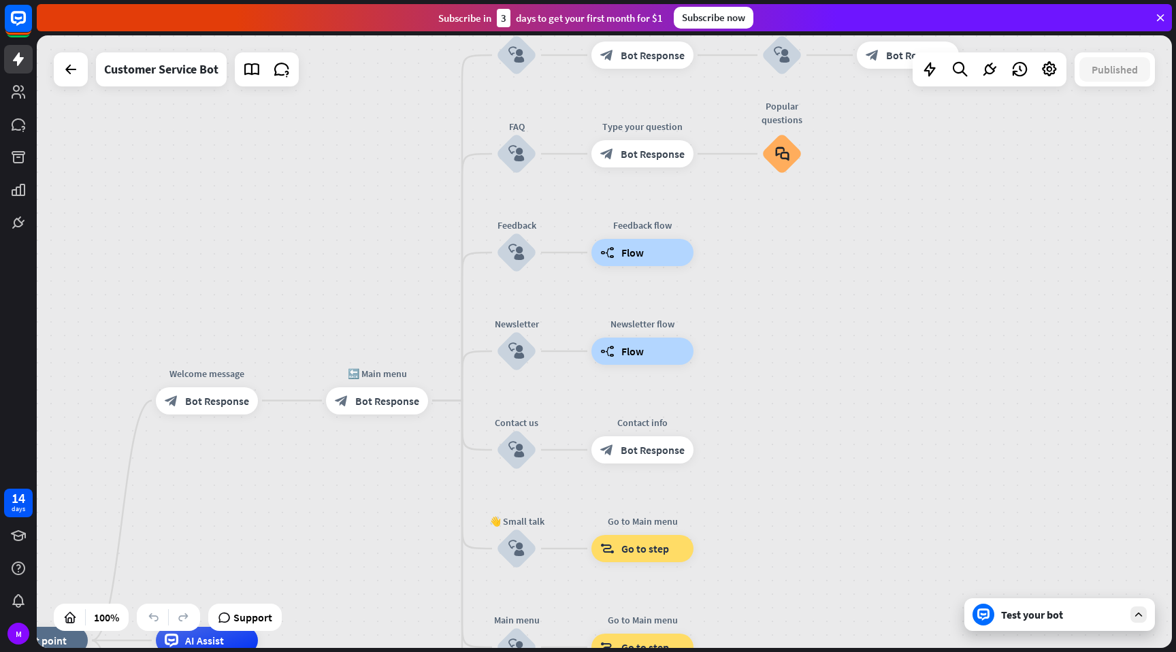
drag, startPoint x: 814, startPoint y: 386, endPoint x: 1041, endPoint y: 198, distance: 295.3
click at [1041, 199] on div "home_2 Start point Welcome message block_bot_response Bot Response 🔙 Main menu …" at bounding box center [604, 341] width 1135 height 612
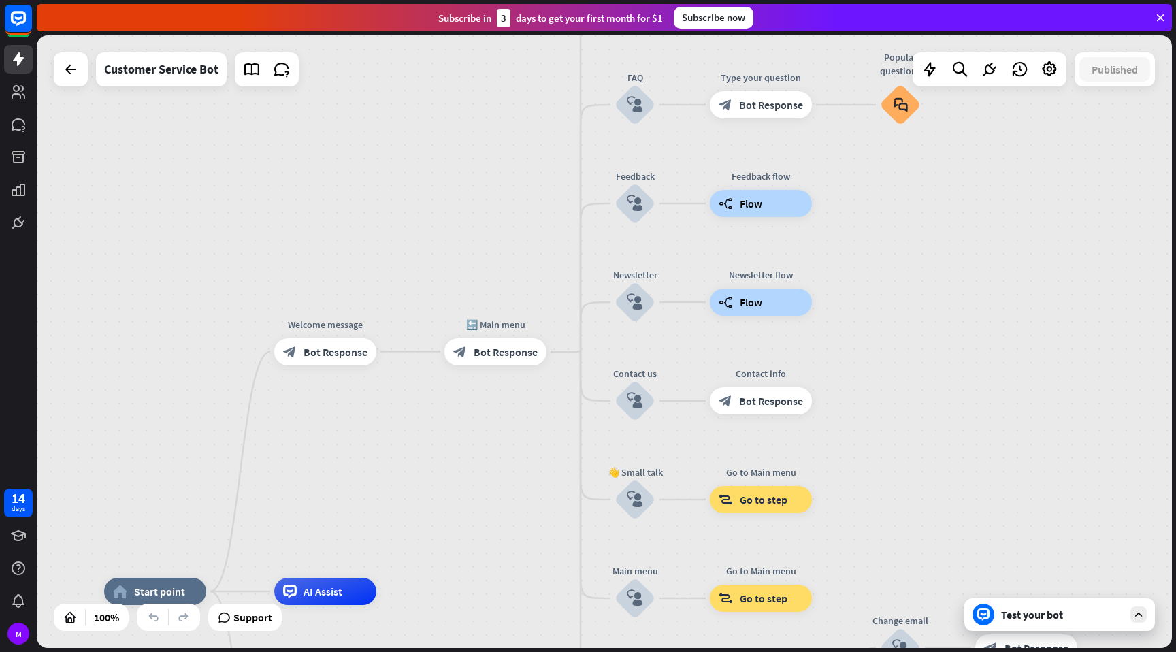
drag, startPoint x: 784, startPoint y: 362, endPoint x: 902, endPoint y: 313, distance: 128.1
click at [902, 313] on div "home_2 Start point Welcome message block_bot_response Bot Response 🔙 Main menu …" at bounding box center [604, 341] width 1135 height 612
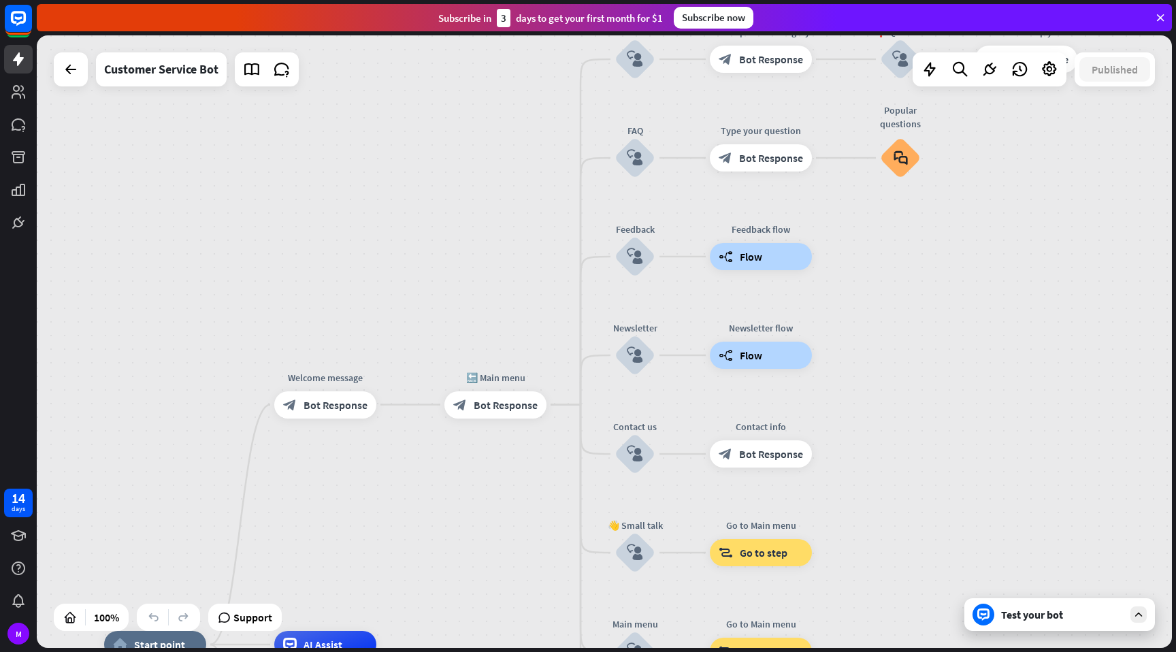
drag, startPoint x: 902, startPoint y: 313, endPoint x: 900, endPoint y: 382, distance: 69.5
click at [900, 382] on div "home_2 Start point Welcome message block_bot_response Bot Response 🔙 Main menu …" at bounding box center [604, 341] width 1135 height 612
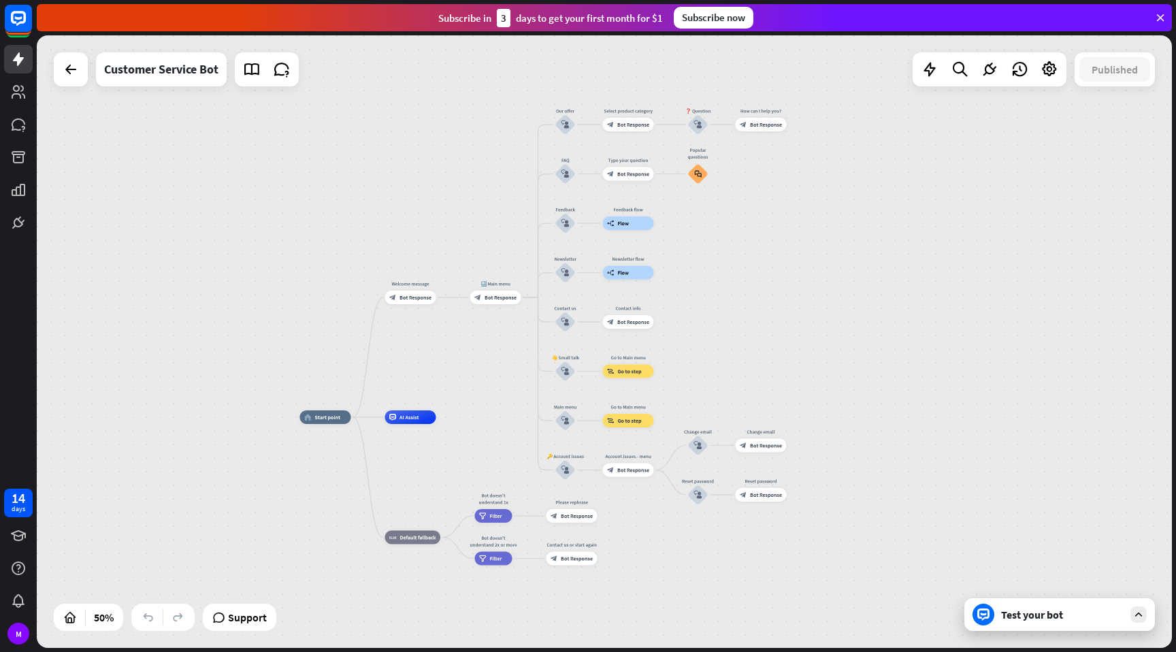
drag, startPoint x: 936, startPoint y: 420, endPoint x: 734, endPoint y: 314, distance: 227.7
click at [734, 314] on div "home_2 Start point Welcome message block_bot_response Bot Response 🔙 Main menu …" at bounding box center [604, 341] width 1135 height 612
click at [76, 63] on icon at bounding box center [71, 69] width 16 height 16
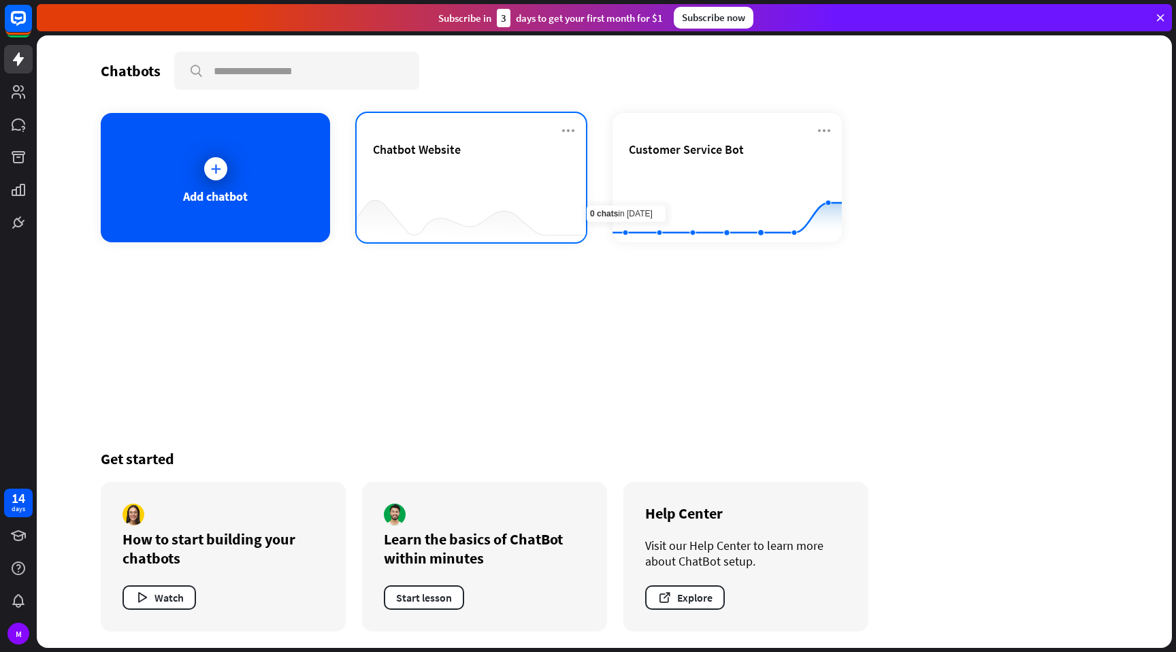
click at [435, 180] on div "Chatbot Website" at bounding box center [471, 166] width 197 height 48
